Goal: Check status: Check status

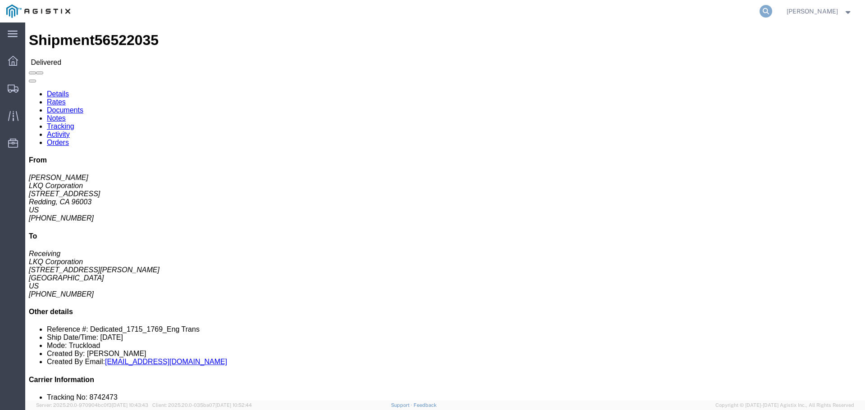
click at [772, 6] on icon at bounding box center [766, 11] width 13 height 13
click at [699, 12] on input "search" at bounding box center [623, 11] width 274 height 22
paste input "56936233"
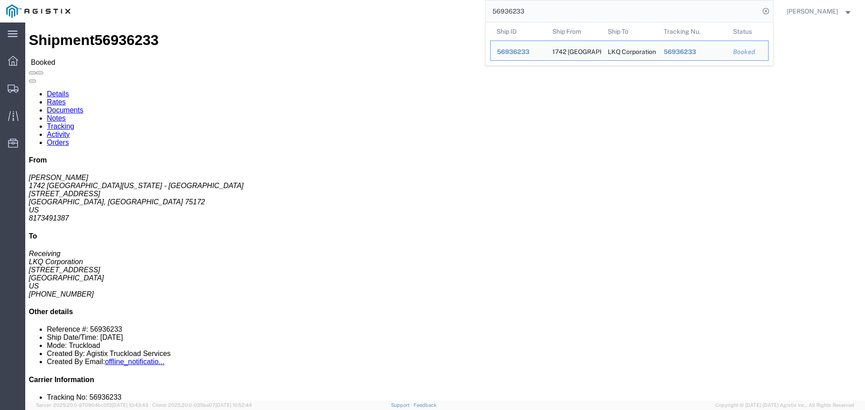
click address "LKQ Corporation (Receiving) 1760 [STREET_ADDRESS] [PHONE_NUMBER]"
click at [520, 13] on input "56936233" at bounding box center [623, 11] width 274 height 22
paste input "1141"
click at [497, 6] on input "56911413" at bounding box center [623, 11] width 274 height 22
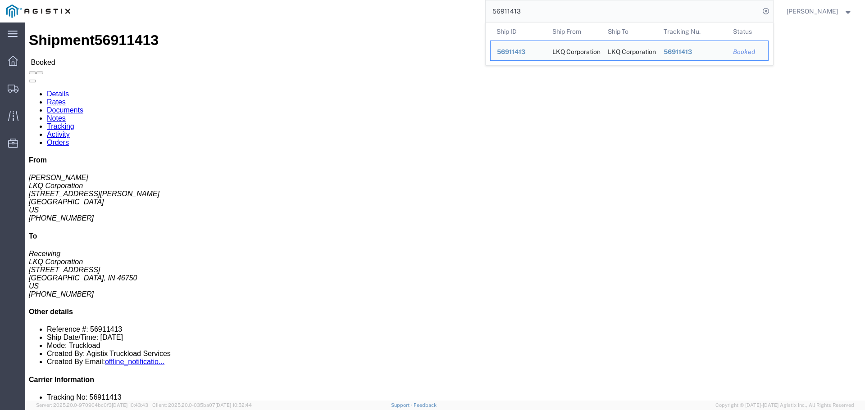
click at [499, 8] on input "56911413" at bounding box center [623, 11] width 274 height 22
paste input "702192"
click h2 "Shipment Detail"
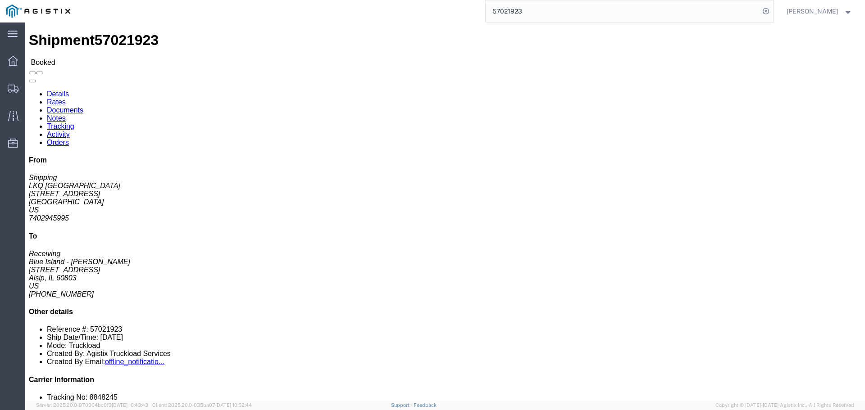
click at [521, 17] on input "57021923" at bounding box center [623, 11] width 274 height 22
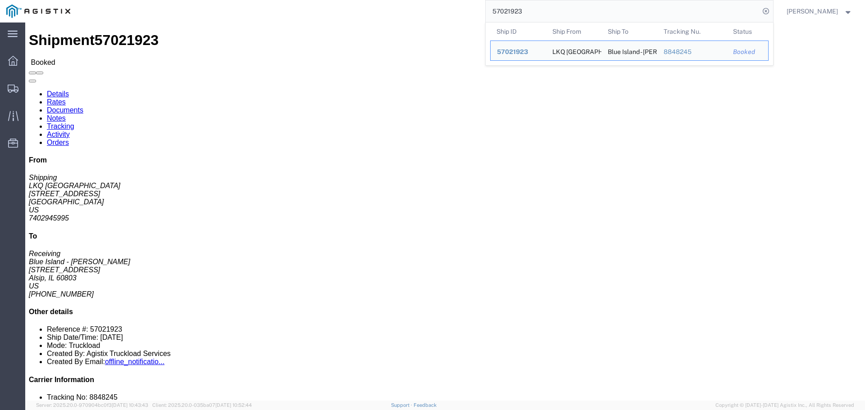
click at [521, 17] on input "57021923" at bounding box center [623, 11] width 274 height 22
paste input "09567"
click at [513, 10] on input "57009567" at bounding box center [623, 11] width 274 height 22
paste input "6924460"
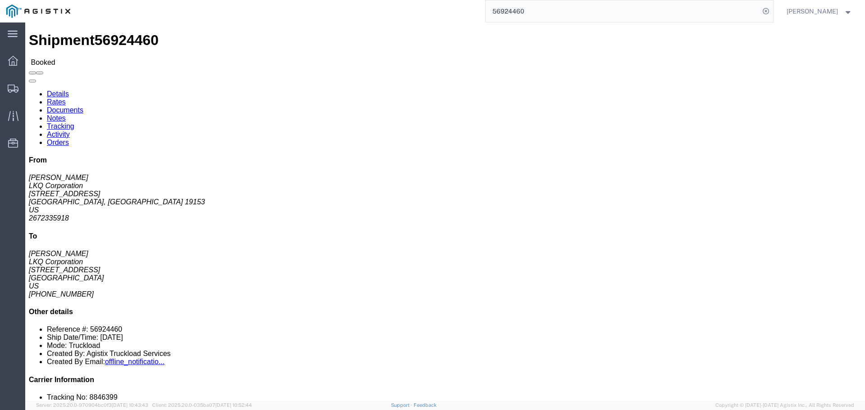
click div "40 Pallet(s) Standard (Not Stackable) Total weight: 40000.00 LBS ( dim ) Carton…"
click at [515, 5] on input "56924460" at bounding box center [623, 11] width 274 height 22
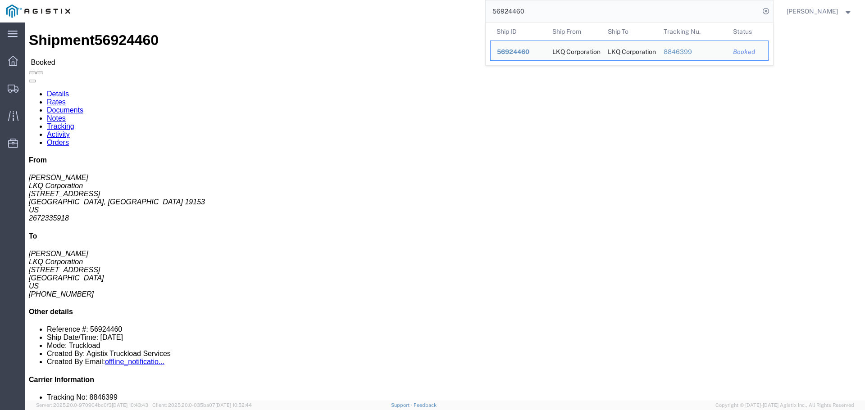
click at [517, 2] on input "56924460" at bounding box center [623, 11] width 274 height 22
click at [517, 8] on input "56924460" at bounding box center [623, 11] width 274 height 22
paste input "36284"
click h4 "Routing & Vehicle Information"
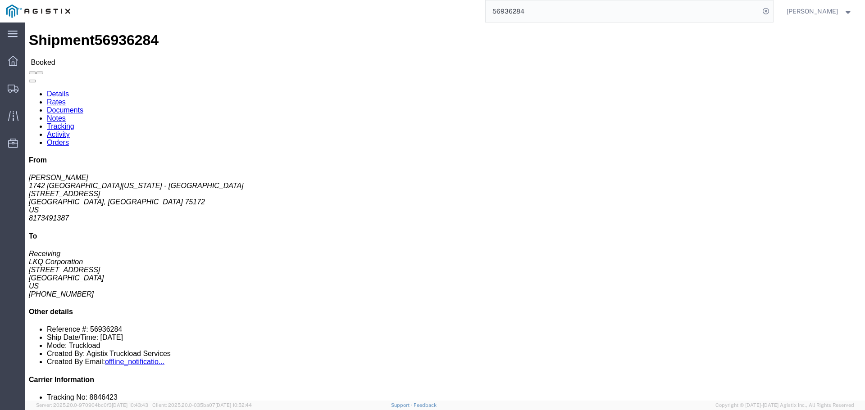
click at [518, 6] on input "56936284" at bounding box center [623, 11] width 274 height 22
click at [518, 7] on input "56936284" at bounding box center [623, 11] width 274 height 22
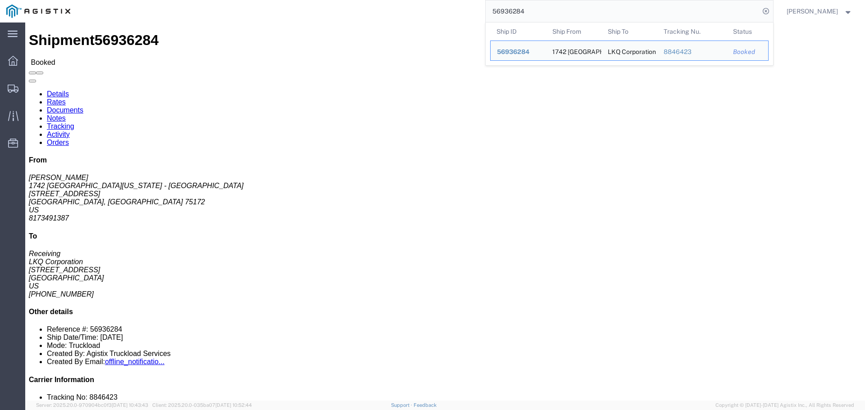
paste input "57009358"
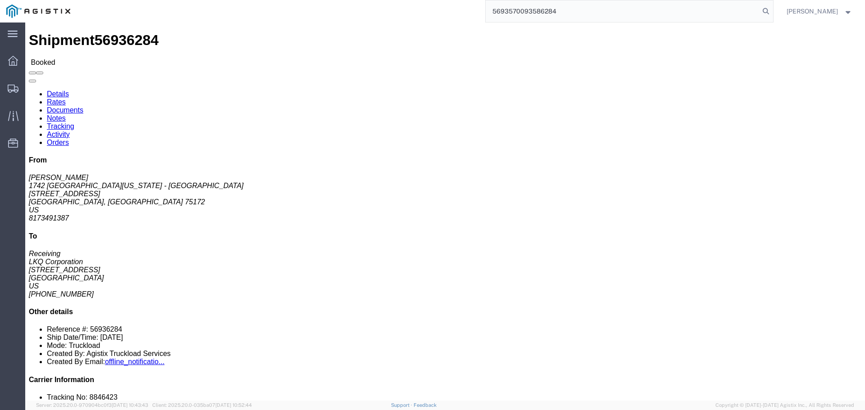
click at [517, 9] on input "5693570093586284" at bounding box center [623, 11] width 274 height 22
paste input "7009358"
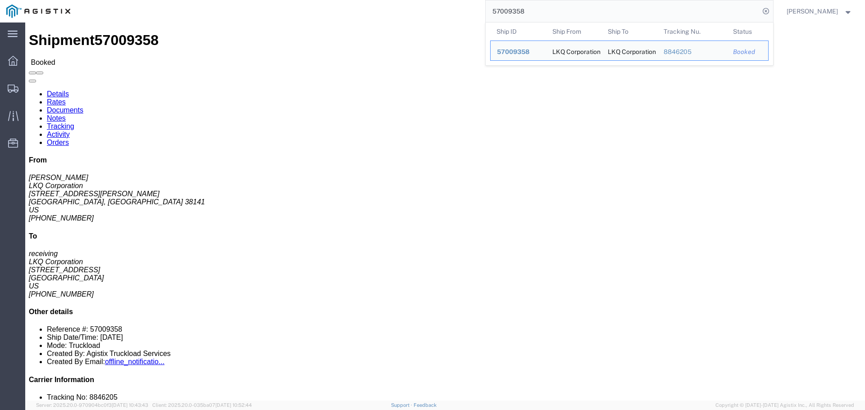
click div "Ship From LKQ Corporation ([PERSON_NAME]) 1157 [STREET_ADDRESS][PERSON_NAME] [P…"
click at [535, 18] on input "57009358" at bounding box center [623, 11] width 274 height 22
click at [535, 19] on input "57009358" at bounding box center [623, 11] width 274 height 22
paste input "56681465"
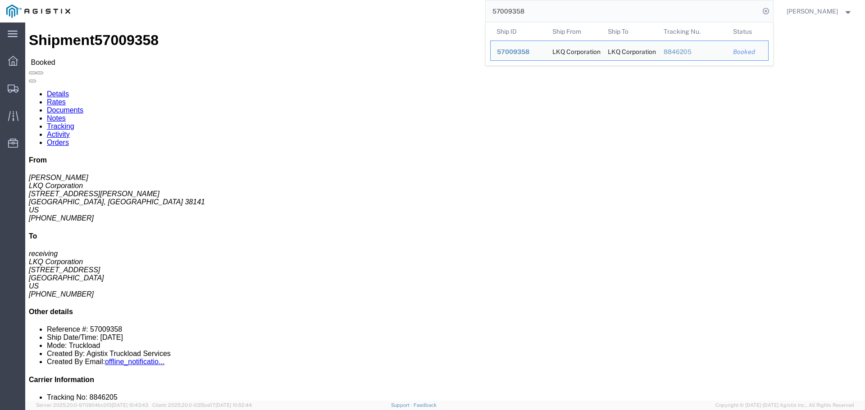
click at [535, 19] on input "57009358" at bounding box center [623, 11] width 274 height 22
click at [534, 19] on input "57009358" at bounding box center [623, 11] width 274 height 22
paste input "6681465"
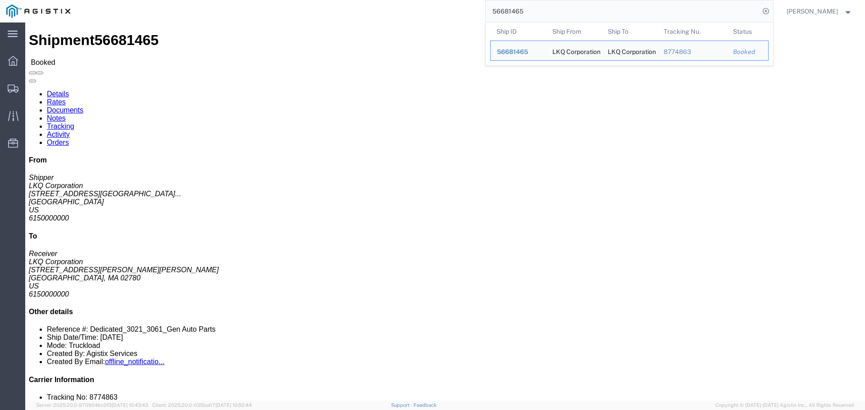
drag, startPoint x: 245, startPoint y: 130, endPoint x: 249, endPoint y: 125, distance: 7.0
click address "LKQ Corporation (Receiver) [STREET_ADDRESS][PERSON_NAME][PERSON_NAME]"
click at [495, 12] on input "56681465" at bounding box center [623, 11] width 274 height 22
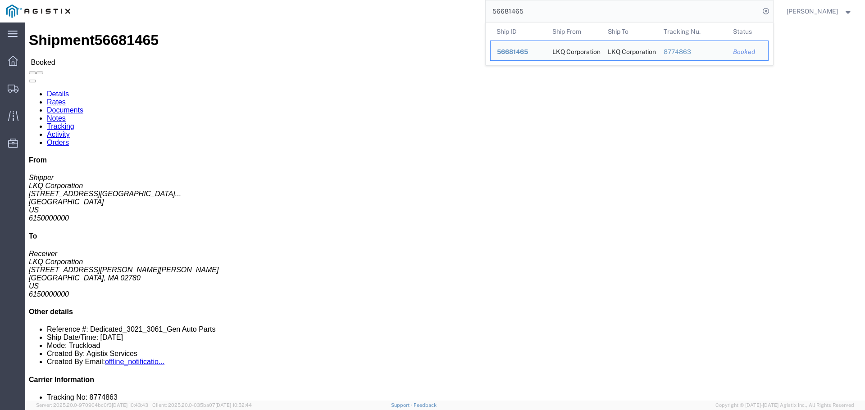
paste input "61596"
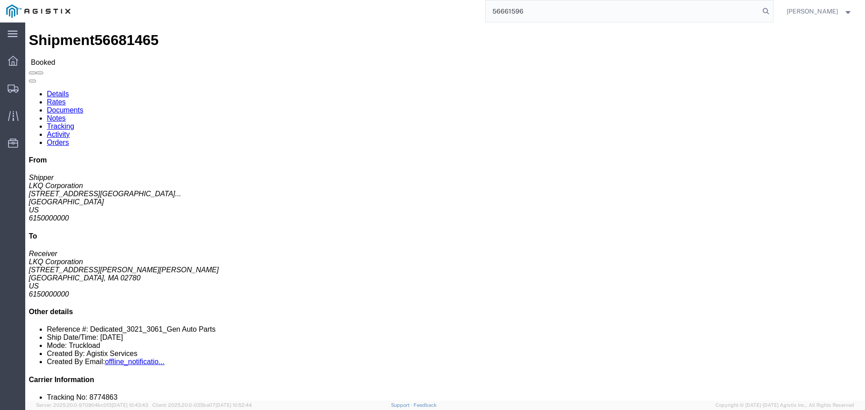
type input "56661596"
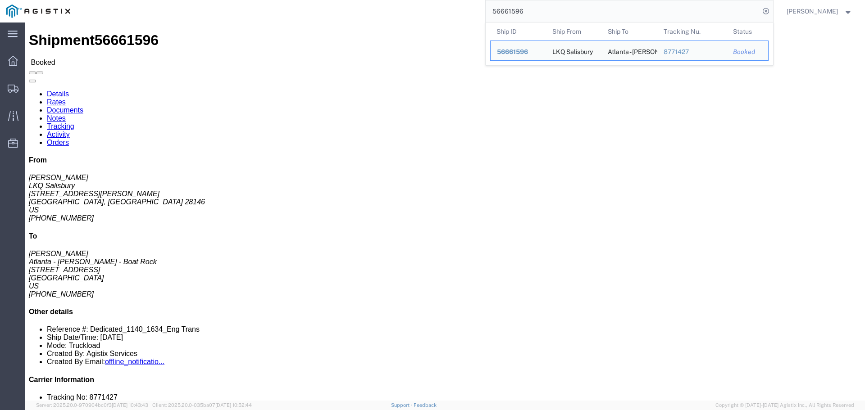
drag, startPoint x: 219, startPoint y: 133, endPoint x: 180, endPoint y: 83, distance: 63.5
click address "Atlanta - [PERSON_NAME] - Boat Rock ([PERSON_NAME]) 1634 [STREET_ADDRESS] [PHON…"
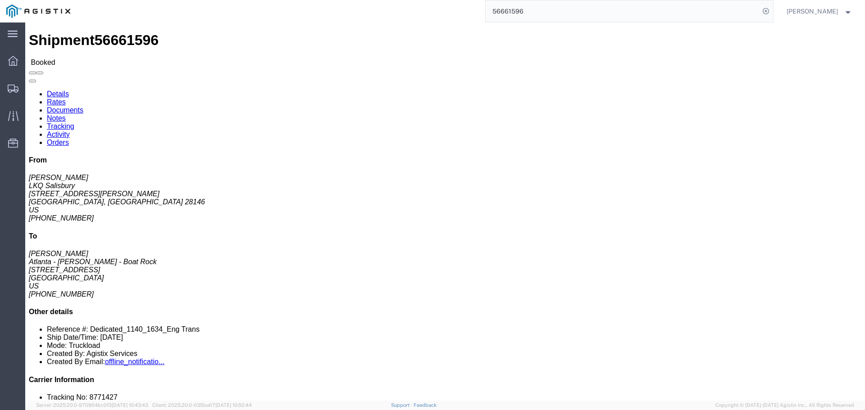
drag, startPoint x: 51, startPoint y: 86, endPoint x: 93, endPoint y: 86, distance: 41.9
click address "LKQ Salisbury ([PERSON_NAME]) [STREET_ADDRESS][PERSON_NAME] [PHONE_NUMBER]"
drag, startPoint x: 65, startPoint y: 128, endPoint x: 26, endPoint y: 104, distance: 45.7
click address "LKQ Salisbury ([PERSON_NAME]) [STREET_ADDRESS][PERSON_NAME] [PHONE_NUMBER]"
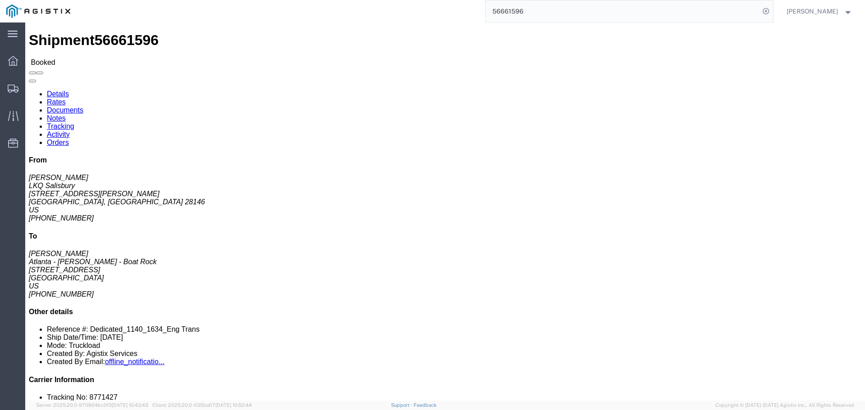
click address "LKQ Salisbury ([PERSON_NAME]) [STREET_ADDRESS][PERSON_NAME] [PHONE_NUMBER]"
drag, startPoint x: 7, startPoint y: 86, endPoint x: 54, endPoint y: 129, distance: 64.1
click div "Ship From LKQ Salisbury ([PERSON_NAME]) [STREET_ADDRESS][PERSON_NAME] [PHONE_NU…"
click address "LKQ Salisbury ([PERSON_NAME]) [STREET_ADDRESS][PERSON_NAME] [PHONE_NUMBER]"
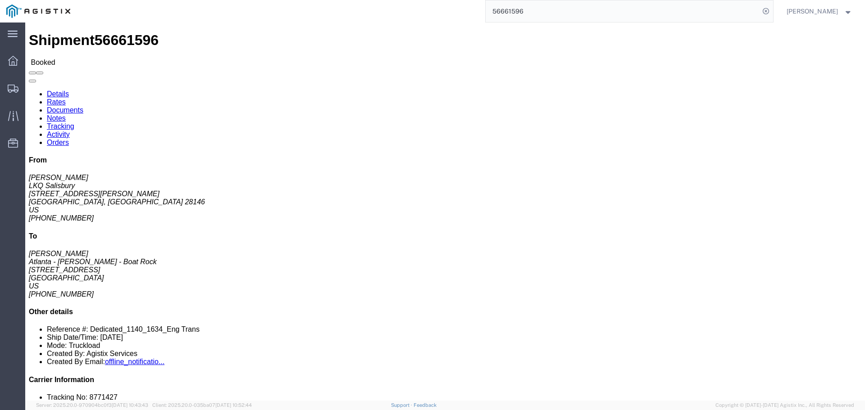
drag, startPoint x: 68, startPoint y: 114, endPoint x: 7, endPoint y: 103, distance: 61.9
click div "Ship From LKQ Salisbury ([PERSON_NAME]) [STREET_ADDRESS][PERSON_NAME] [PHONE_NU…"
copy address "[STREET_ADDRESS][PERSON_NAME]"
click address "LKQ Salisbury ([PERSON_NAME]) [STREET_ADDRESS][PERSON_NAME] [PHONE_NUMBER]"
click link "Documents"
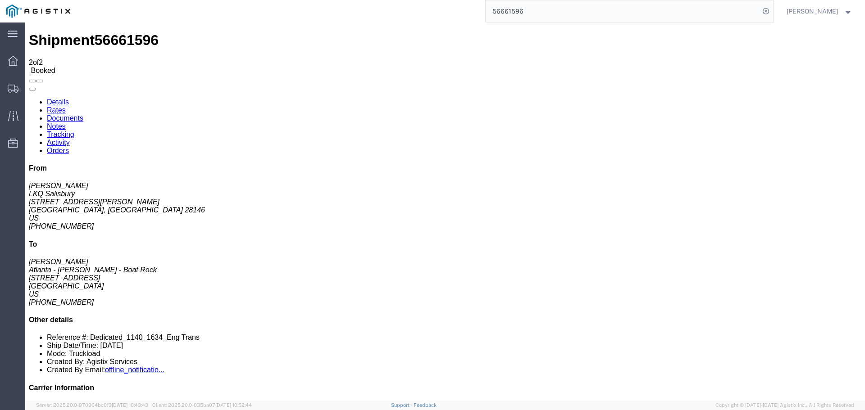
click at [66, 123] on link "Notes" at bounding box center [56, 127] width 19 height 8
click at [74, 131] on link "Tracking" at bounding box center [60, 135] width 27 height 8
click at [70, 139] on link "Activity" at bounding box center [58, 143] width 23 height 8
click at [58, 98] on link "Details" at bounding box center [58, 102] width 22 height 8
